Goal: Information Seeking & Learning: Compare options

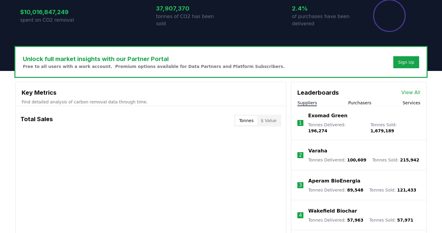
scroll to position [138, 0]
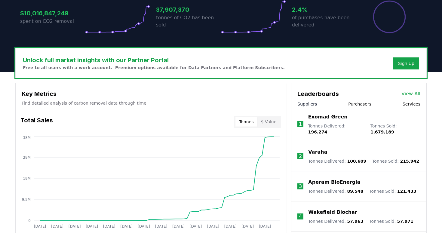
click at [410, 102] on button "Services" at bounding box center [412, 104] width 18 height 6
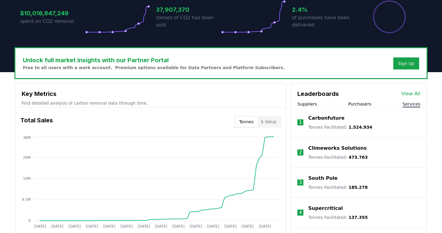
click at [414, 93] on link "View All" at bounding box center [410, 93] width 19 height 7
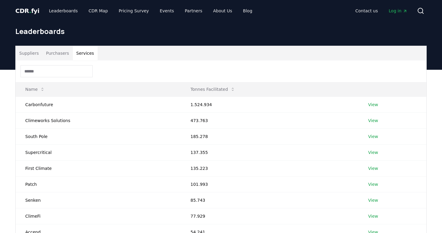
click at [84, 50] on button "Services" at bounding box center [85, 53] width 25 height 14
click at [374, 119] on link "View" at bounding box center [373, 121] width 10 height 6
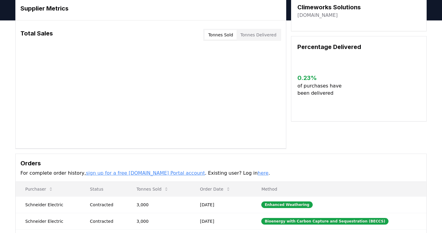
scroll to position [33, 0]
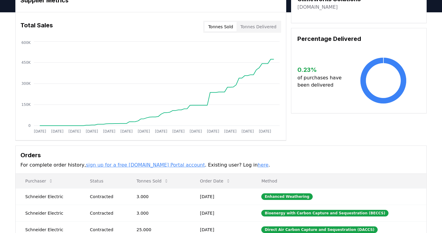
click at [224, 29] on button "Tonnes Sold" at bounding box center [221, 27] width 32 height 10
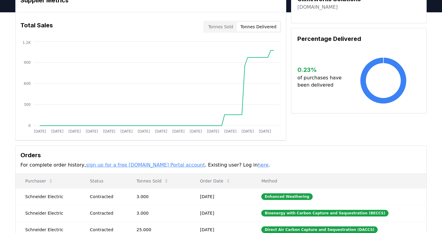
click at [248, 27] on button "Tonnes Delivered" at bounding box center [258, 27] width 43 height 10
click at [228, 23] on button "Tonnes Sold" at bounding box center [221, 27] width 32 height 10
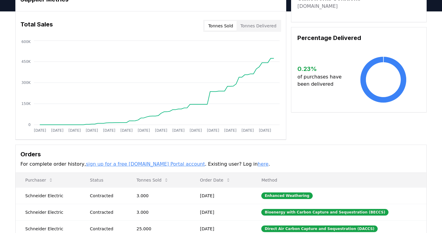
scroll to position [0, 0]
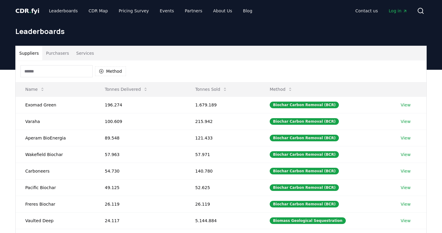
click at [77, 55] on button "Services" at bounding box center [85, 53] width 25 height 14
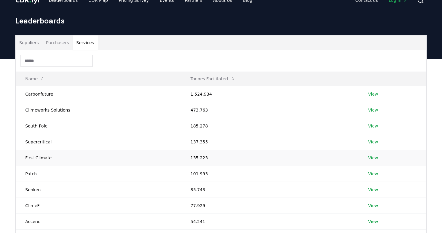
scroll to position [13, 0]
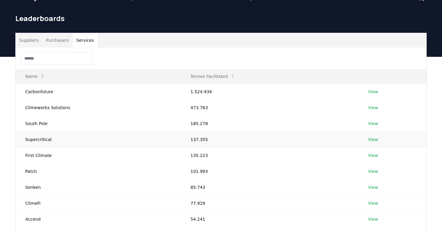
click at [368, 140] on link "View" at bounding box center [373, 140] width 10 height 6
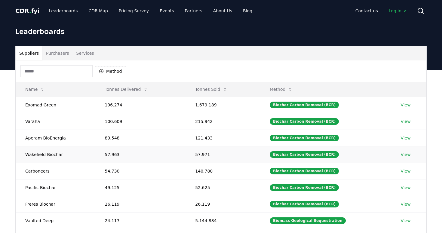
scroll to position [13, 0]
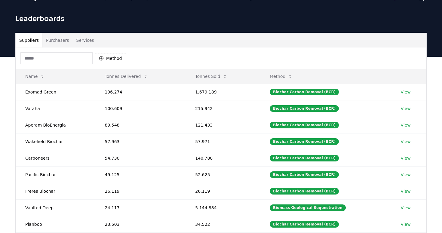
click at [82, 39] on button "Services" at bounding box center [85, 40] width 25 height 14
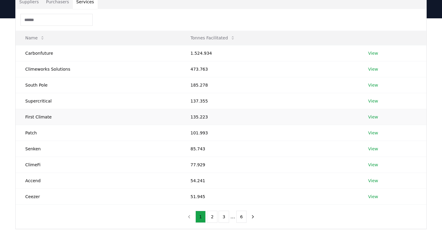
scroll to position [52, 0]
click at [40, 53] on td "Carbonfuture" at bounding box center [98, 53] width 165 height 16
click at [51, 69] on td "Climeworks Solutions" at bounding box center [98, 68] width 165 height 16
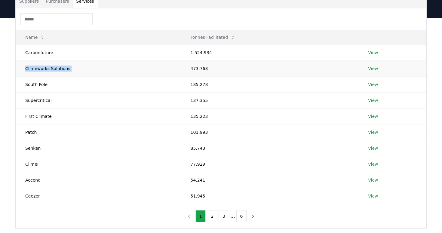
click at [51, 69] on td "Climeworks Solutions" at bounding box center [98, 68] width 165 height 16
click at [42, 115] on td "First Climate" at bounding box center [98, 116] width 165 height 16
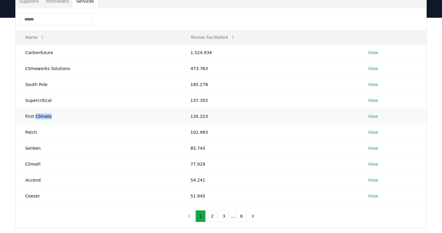
click at [42, 115] on td "First Climate" at bounding box center [98, 116] width 165 height 16
click at [37, 84] on td "South Pole" at bounding box center [98, 84] width 165 height 16
click at [33, 149] on td "Senken" at bounding box center [98, 148] width 165 height 16
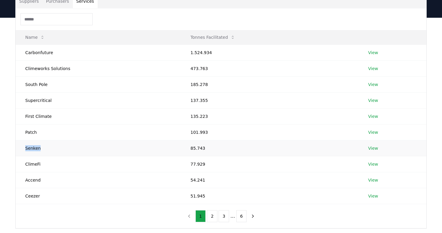
click at [33, 149] on td "Senken" at bounding box center [98, 148] width 165 height 16
click at [43, 148] on td "Senken" at bounding box center [98, 148] width 165 height 16
click at [368, 179] on link "View" at bounding box center [373, 180] width 10 height 6
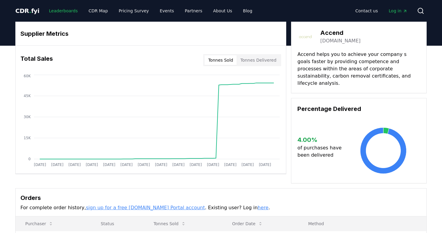
click at [65, 13] on link "Leaderboards" at bounding box center [63, 10] width 38 height 11
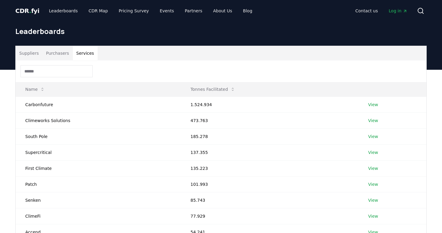
click at [90, 51] on button "Services" at bounding box center [85, 53] width 25 height 14
click at [43, 91] on icon at bounding box center [42, 89] width 5 height 5
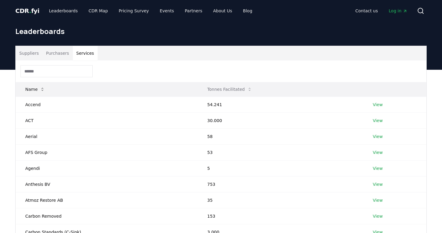
click at [43, 91] on icon at bounding box center [42, 89] width 5 height 5
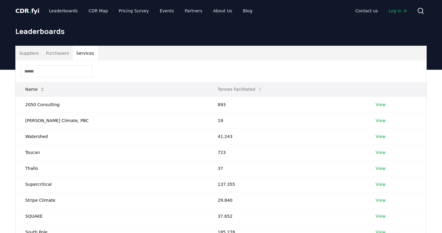
click at [43, 91] on icon at bounding box center [42, 89] width 5 height 5
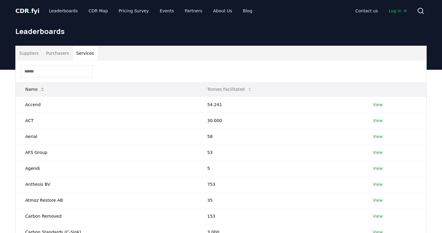
click at [41, 91] on icon at bounding box center [42, 89] width 5 height 5
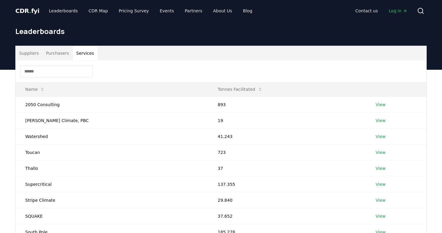
click at [59, 53] on button "Purchasers" at bounding box center [57, 53] width 30 height 14
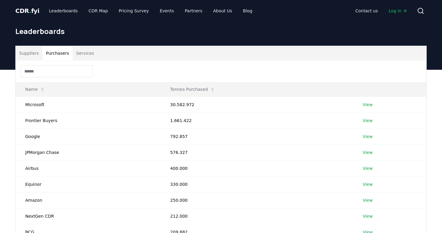
click at [82, 50] on button "Services" at bounding box center [85, 53] width 25 height 14
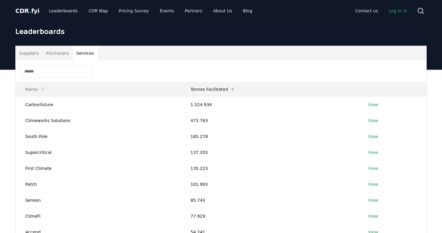
click at [192, 92] on button "Tonnes Facilitated" at bounding box center [213, 89] width 54 height 12
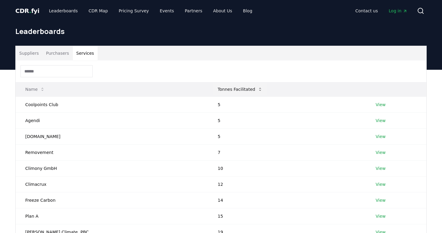
click at [213, 92] on button "Tonnes Facilitated" at bounding box center [240, 89] width 54 height 12
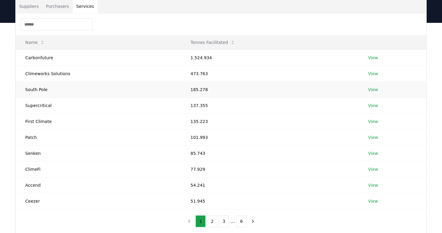
scroll to position [47, 0]
click at [40, 105] on td "Supercritical" at bounding box center [98, 105] width 165 height 16
click at [32, 137] on td "Patch" at bounding box center [98, 137] width 165 height 16
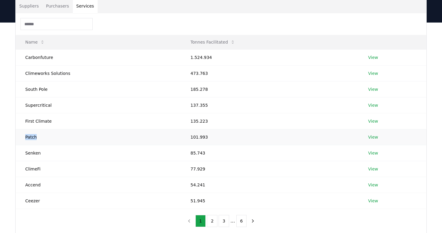
click at [32, 137] on td "Patch" at bounding box center [98, 137] width 165 height 16
click at [28, 140] on td "Patch" at bounding box center [98, 137] width 165 height 16
click at [41, 107] on td "Supercritical" at bounding box center [98, 105] width 165 height 16
click at [194, 106] on td "137.355" at bounding box center [270, 105] width 178 height 16
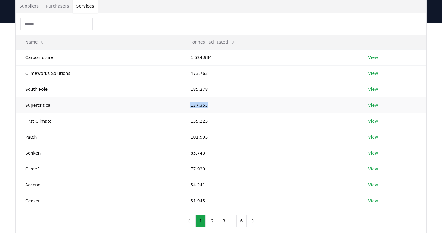
click at [194, 106] on td "137.355" at bounding box center [270, 105] width 178 height 16
click at [190, 103] on td "137.355" at bounding box center [270, 105] width 178 height 16
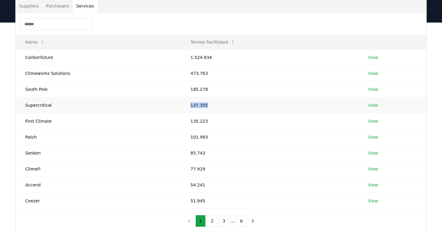
click at [373, 104] on link "View" at bounding box center [373, 105] width 10 height 6
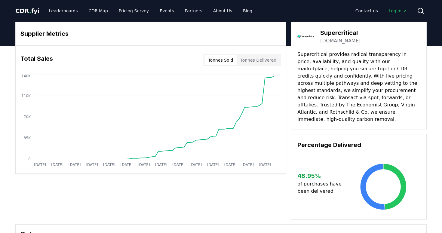
click at [261, 62] on button "Tonnes Delivered" at bounding box center [258, 60] width 43 height 10
click at [232, 54] on div "Total Sales Tonnes Sold Tonnes Delivered" at bounding box center [151, 60] width 270 height 22
click at [222, 62] on button "Tonnes Sold" at bounding box center [221, 60] width 32 height 10
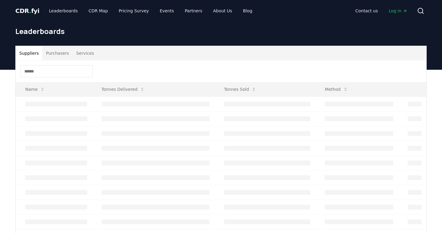
scroll to position [47, 0]
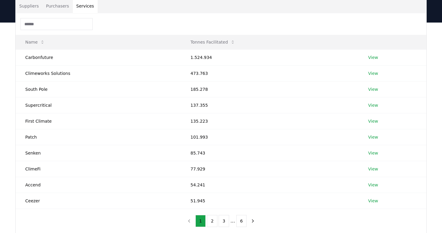
click at [85, 4] on button "Services" at bounding box center [85, 6] width 25 height 14
click at [31, 137] on td "Patch" at bounding box center [98, 137] width 165 height 16
click at [376, 152] on link "View" at bounding box center [373, 153] width 10 height 6
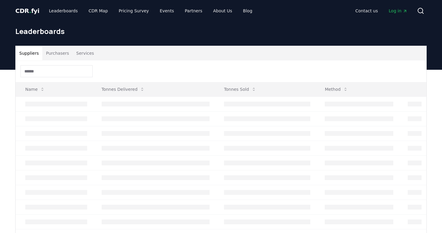
scroll to position [47, 0]
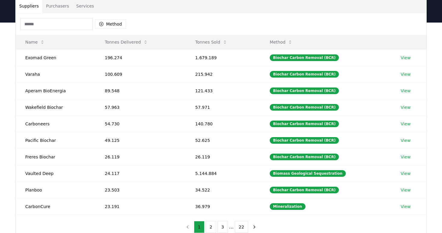
click at [86, 9] on button "Services" at bounding box center [85, 6] width 25 height 14
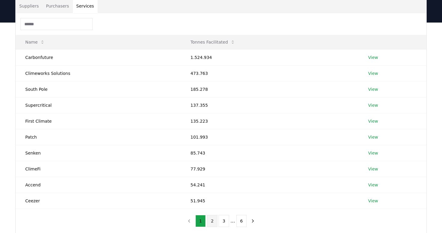
click at [211, 223] on button "2" at bounding box center [212, 221] width 11 height 12
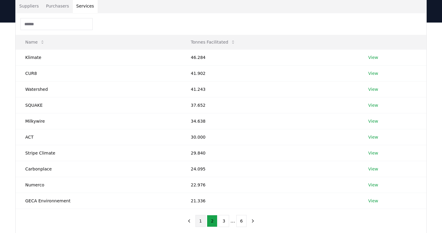
click at [200, 221] on button "1" at bounding box center [200, 221] width 11 height 12
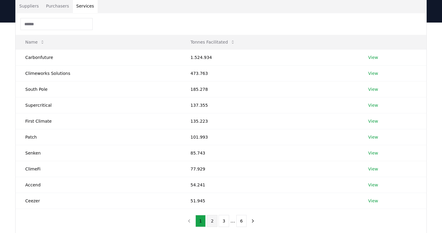
click at [214, 222] on button "2" at bounding box center [212, 221] width 11 height 12
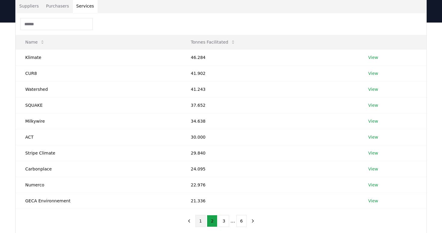
click at [200, 223] on button "1" at bounding box center [200, 221] width 11 height 12
